Goal: Task Accomplishment & Management: Use online tool/utility

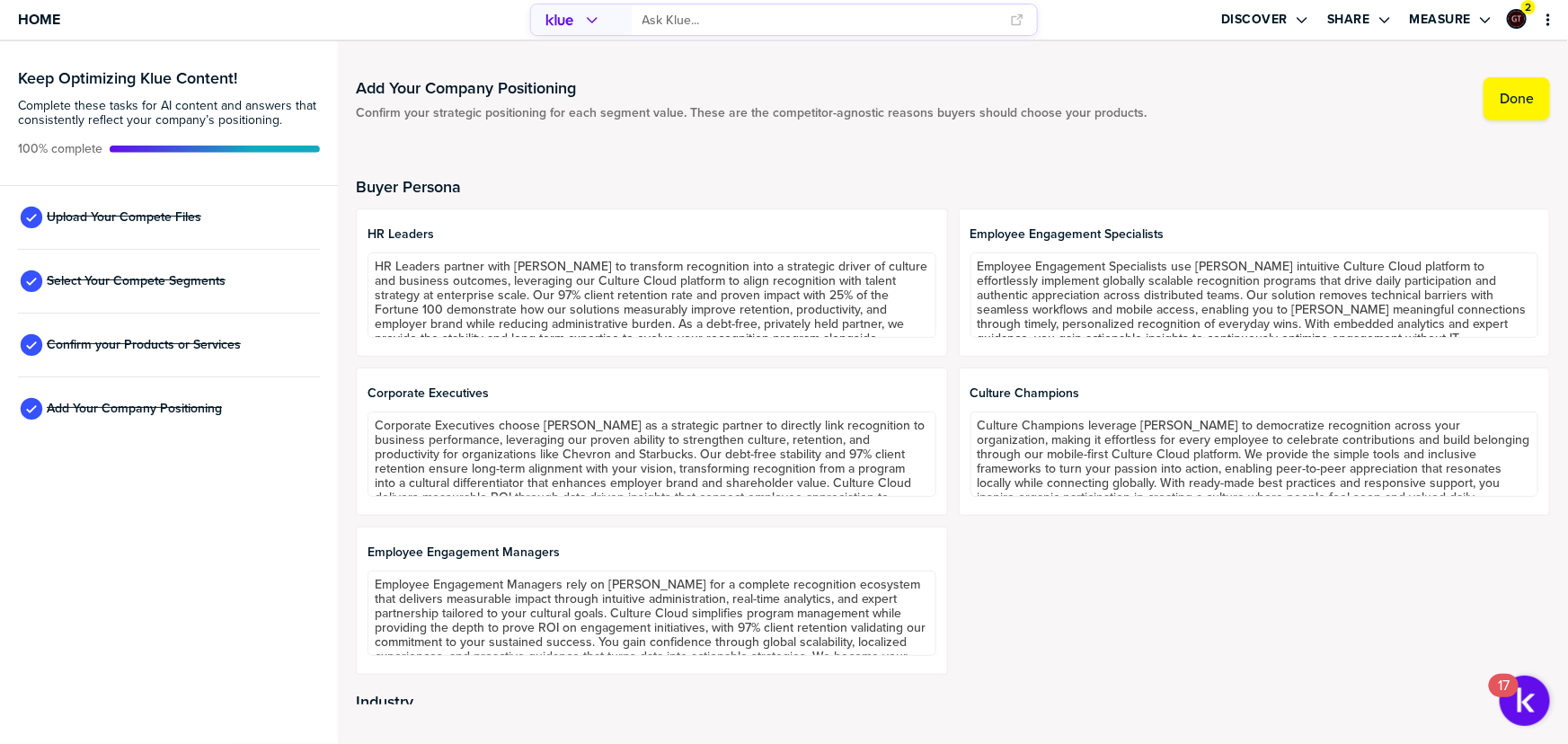
click at [93, 201] on div "Upload Your Compete Files" at bounding box center [169, 218] width 302 height 64
click at [93, 216] on span "Upload Your Compete Files" at bounding box center [123, 218] width 154 height 15
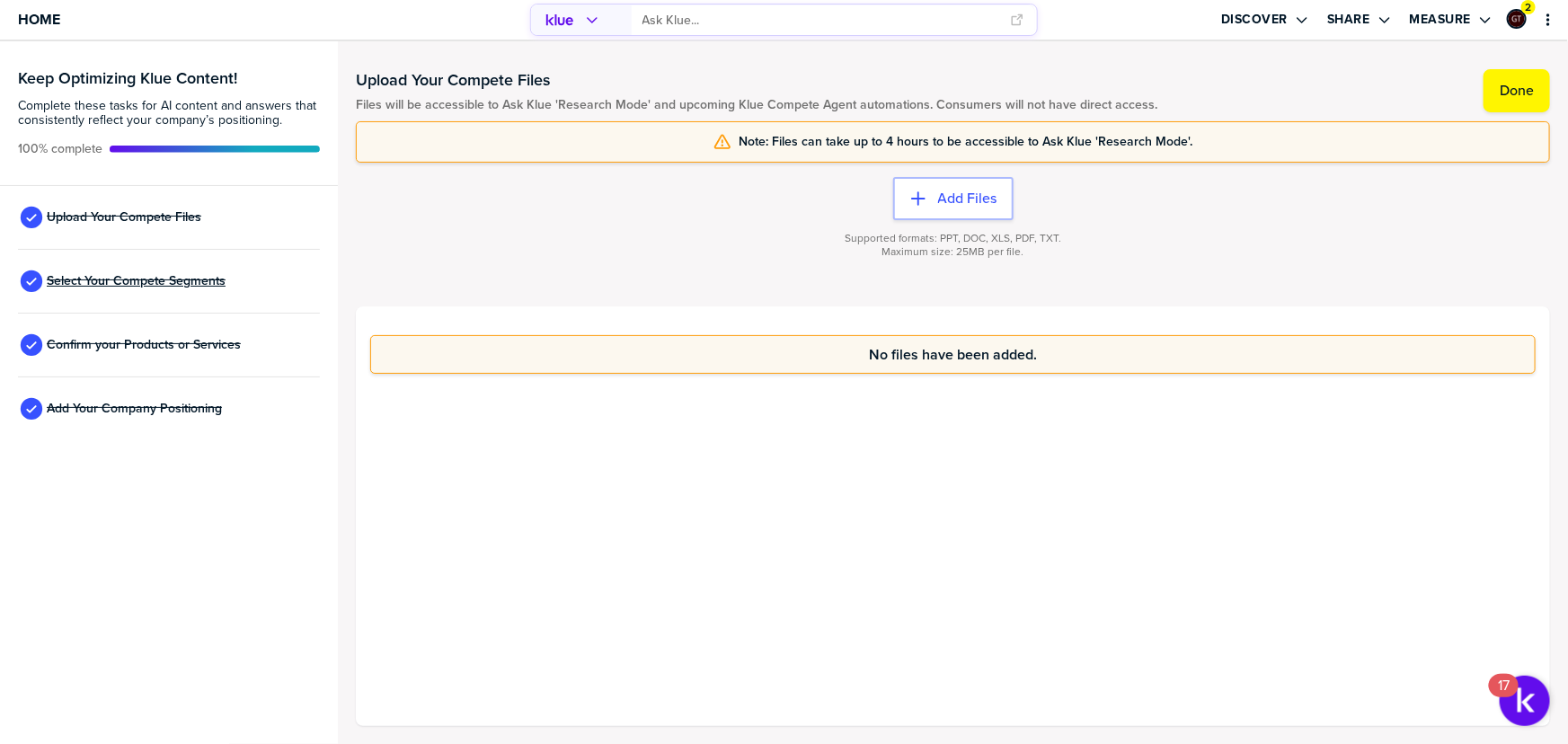
click at [86, 277] on span "Select Your Compete Segments" at bounding box center [135, 281] width 179 height 15
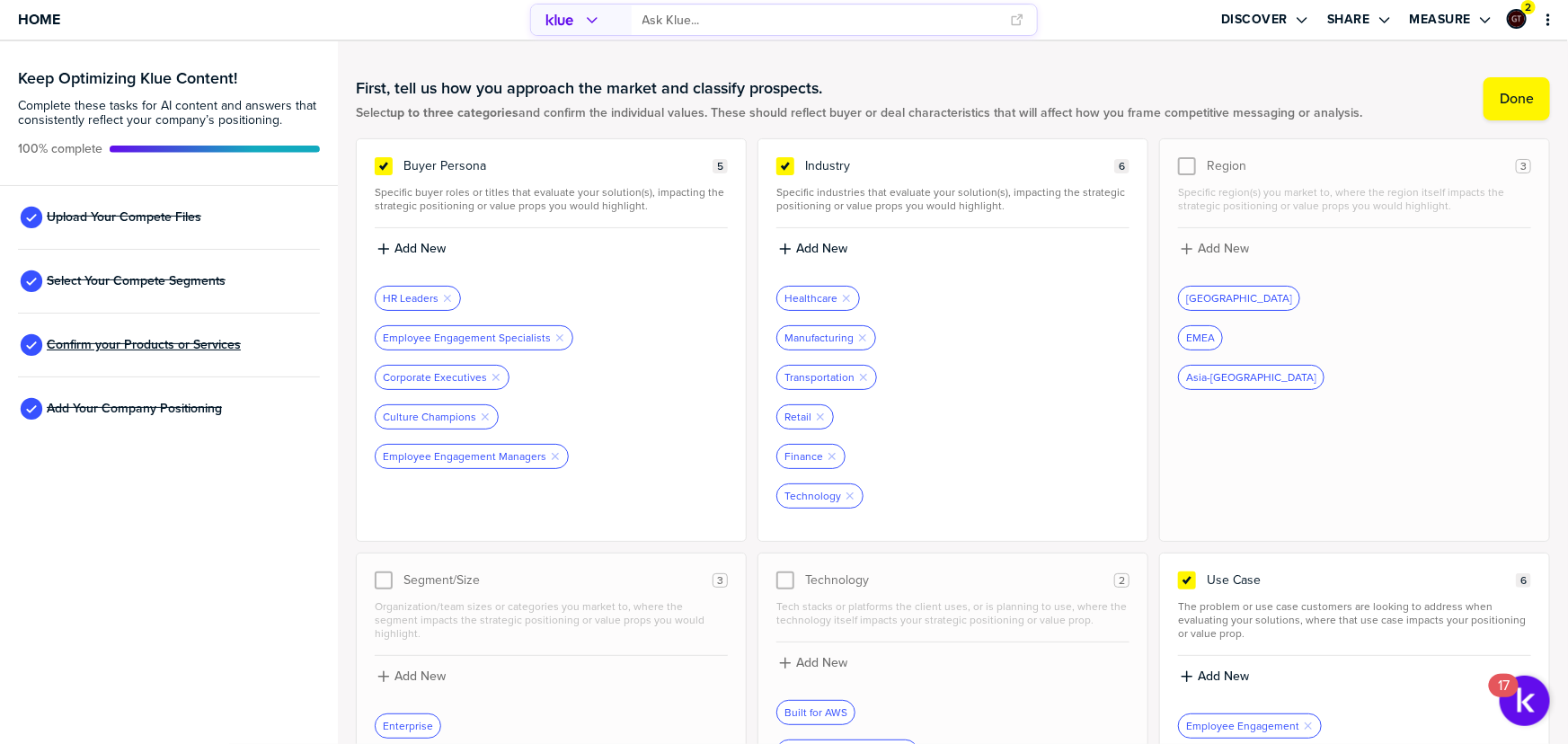
click at [153, 346] on span "Confirm your Products or Services" at bounding box center [143, 345] width 194 height 15
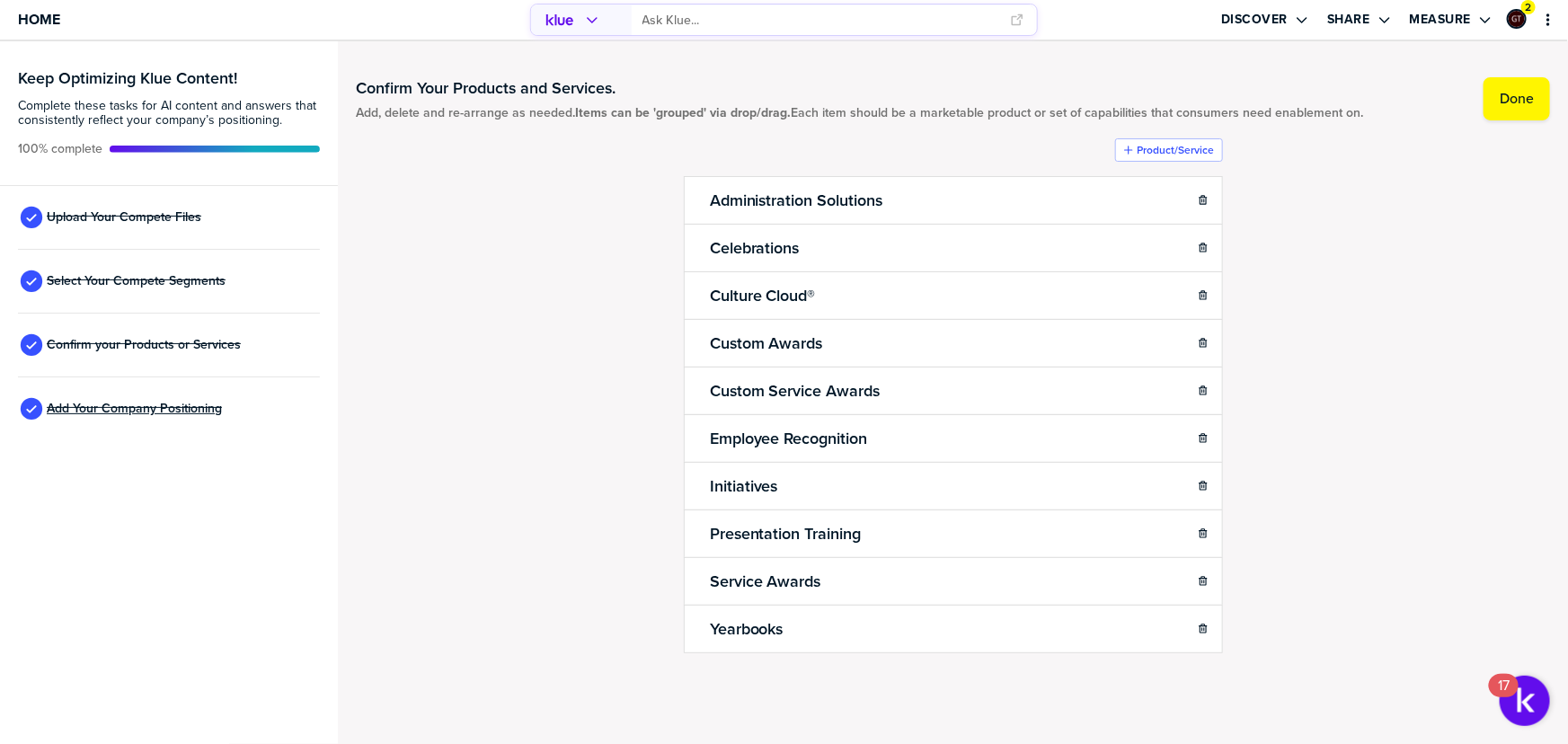
click at [172, 412] on span "Add Your Company Positioning" at bounding box center [133, 409] width 175 height 15
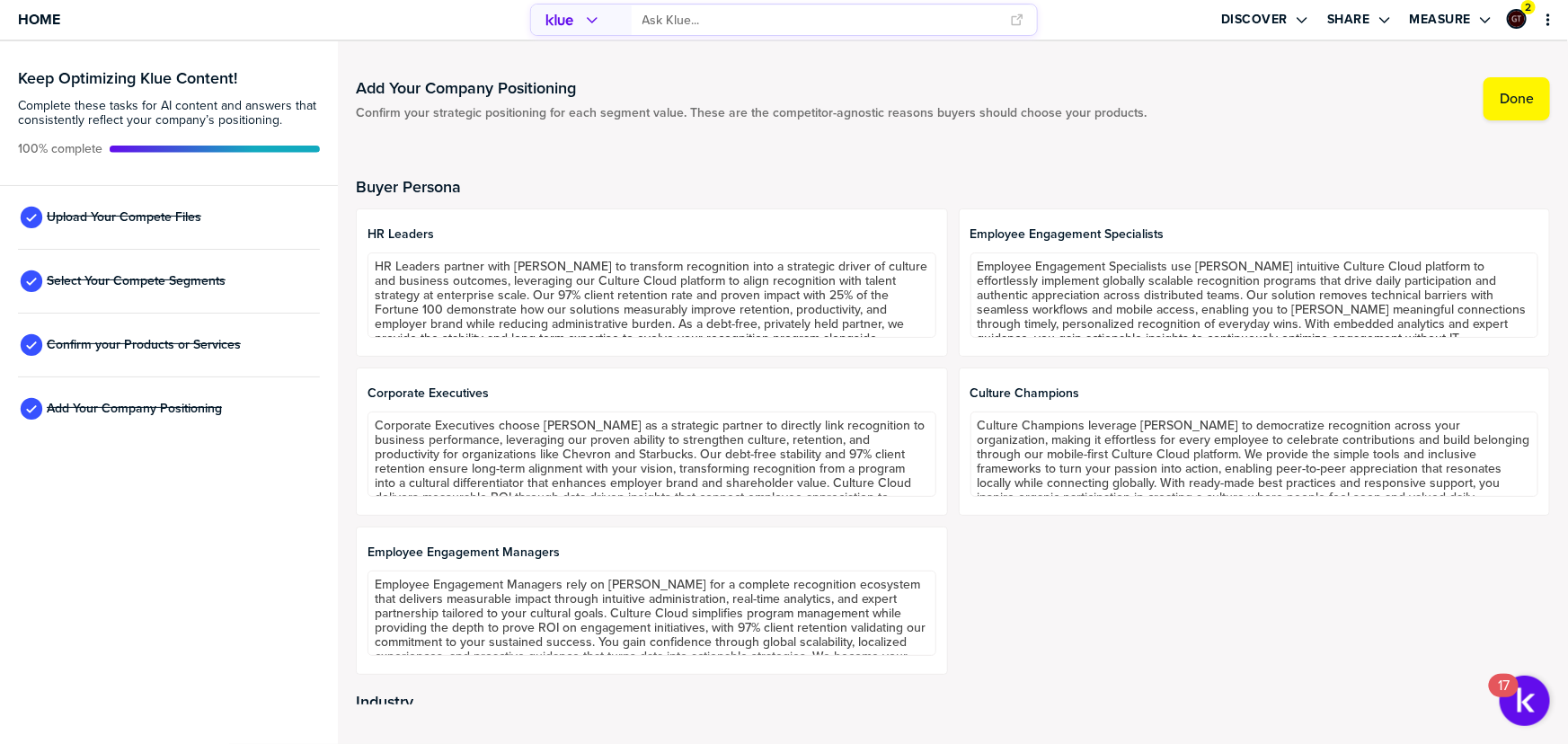
click at [760, 26] on input "primary" at bounding box center [821, 20] width 358 height 30
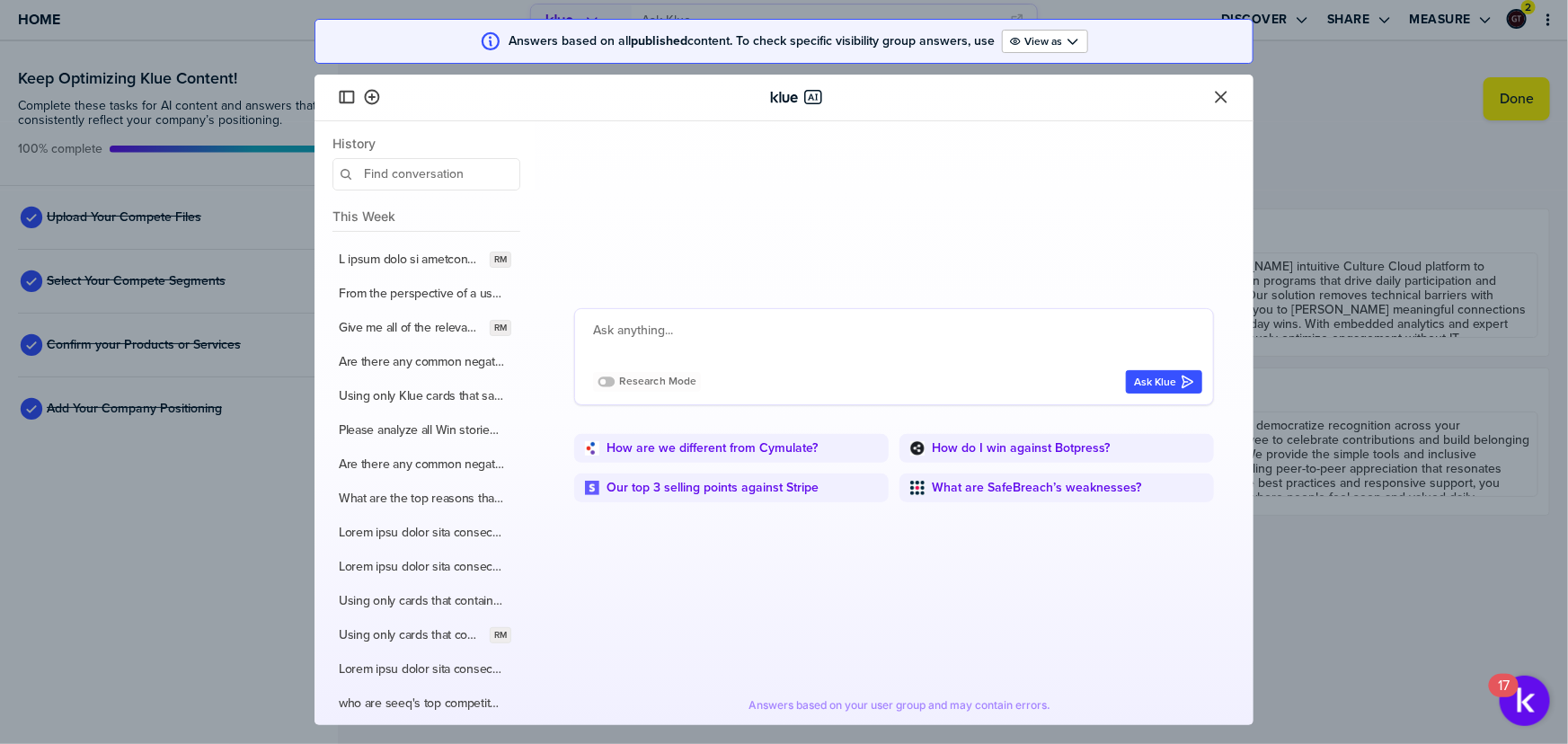
click at [1218, 96] on icon "Close" at bounding box center [1221, 97] width 18 height 18
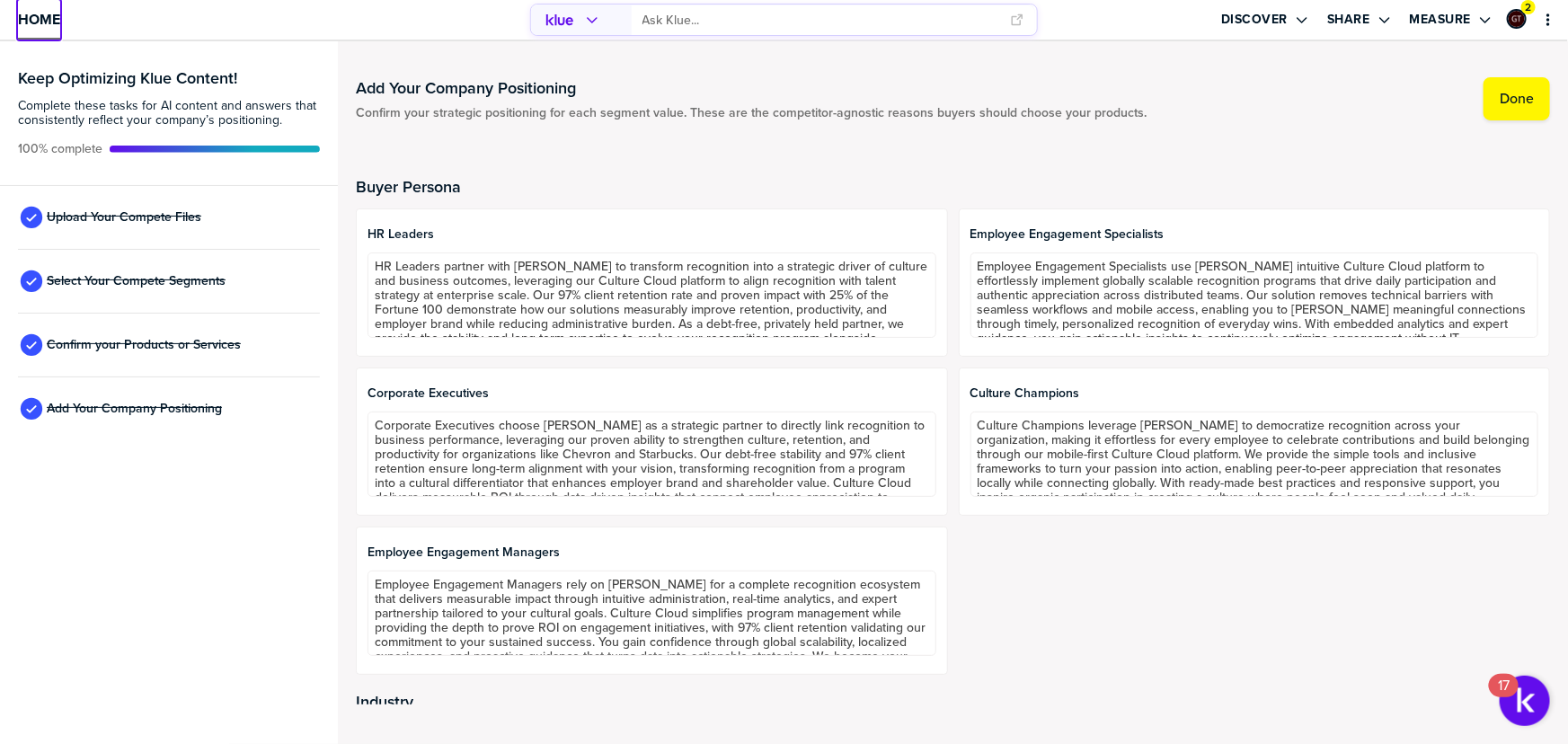
click at [35, 19] on span "Home" at bounding box center [39, 19] width 43 height 15
